Goal: Browse casually

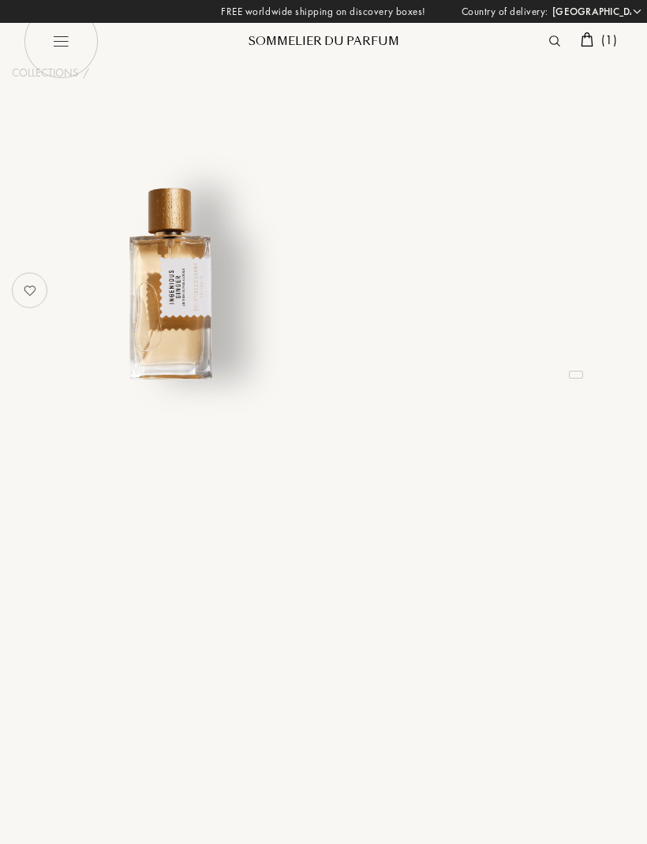
select select "ES"
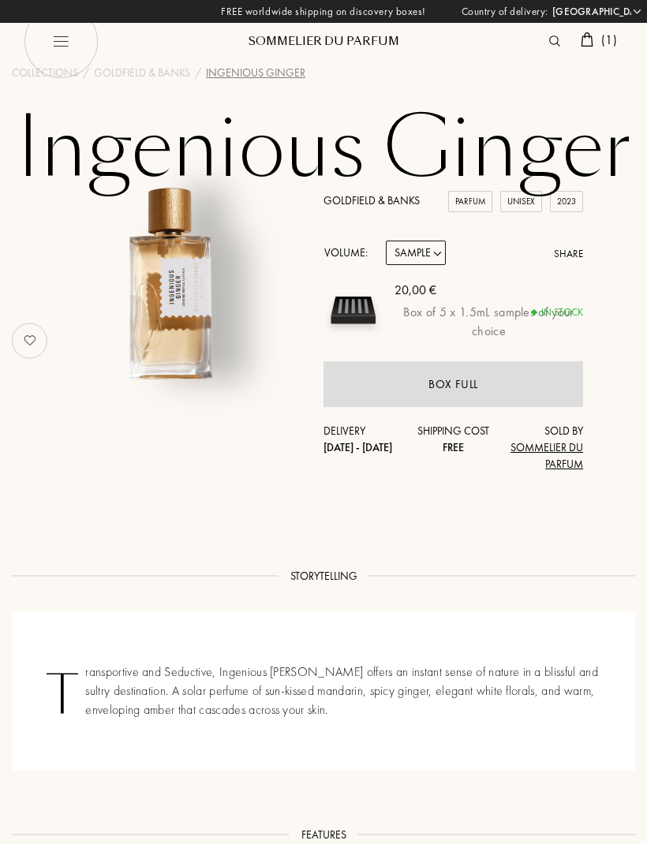
click at [390, 41] on div "Sommelier du Parfum" at bounding box center [323, 41] width 189 height 17
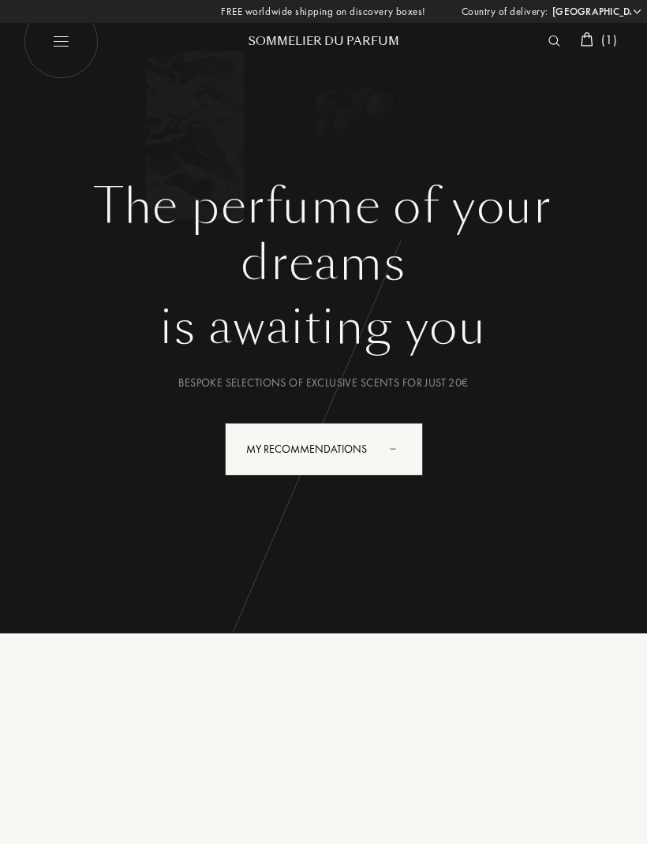
select select "ES"
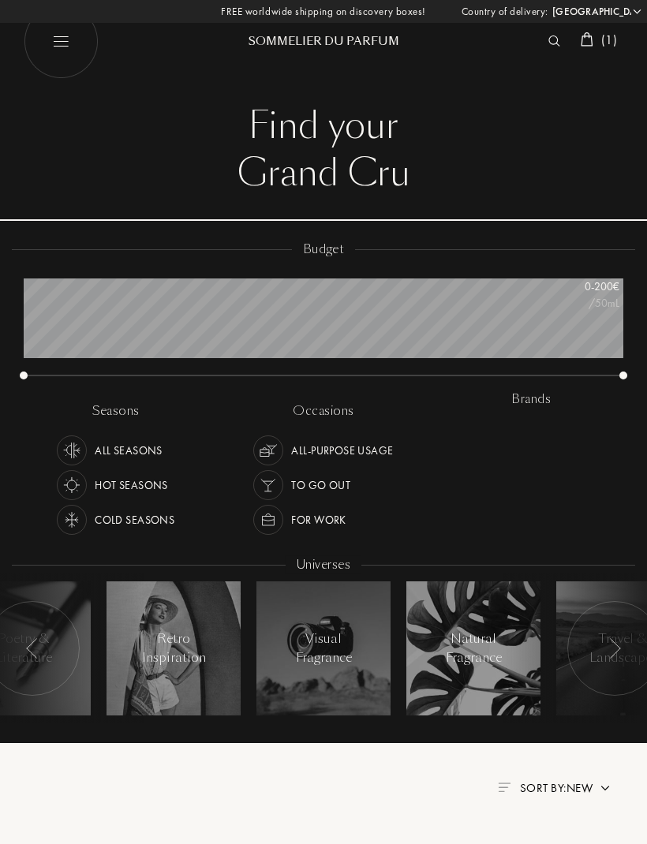
select select "ES"
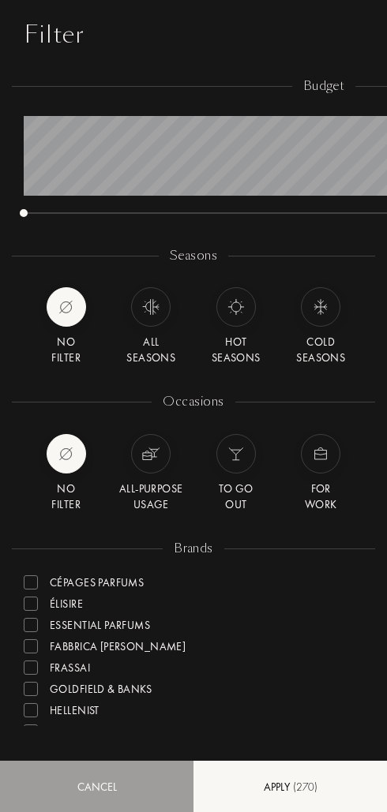
select select "ES"
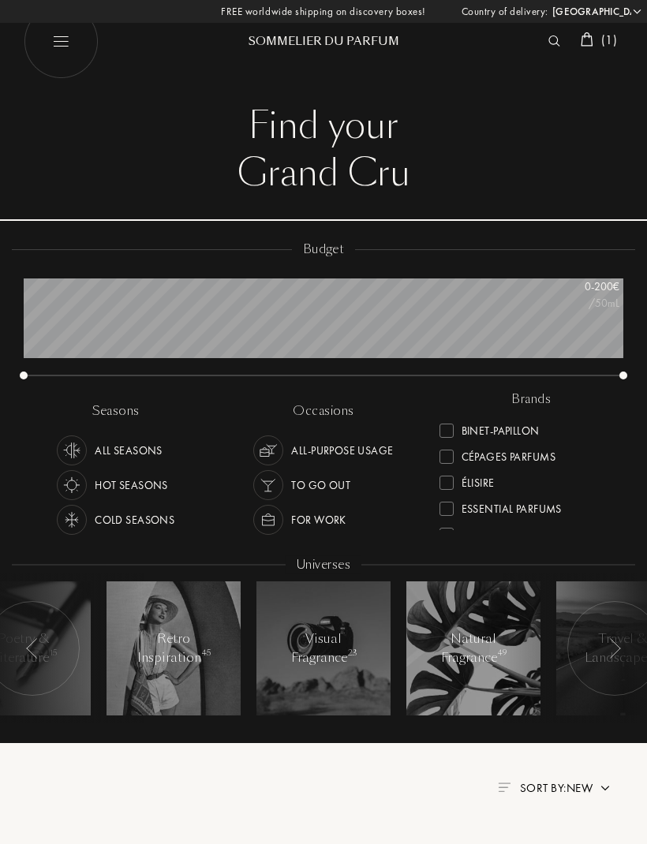
scroll to position [788824, 788319]
